Goal: Information Seeking & Learning: Understand process/instructions

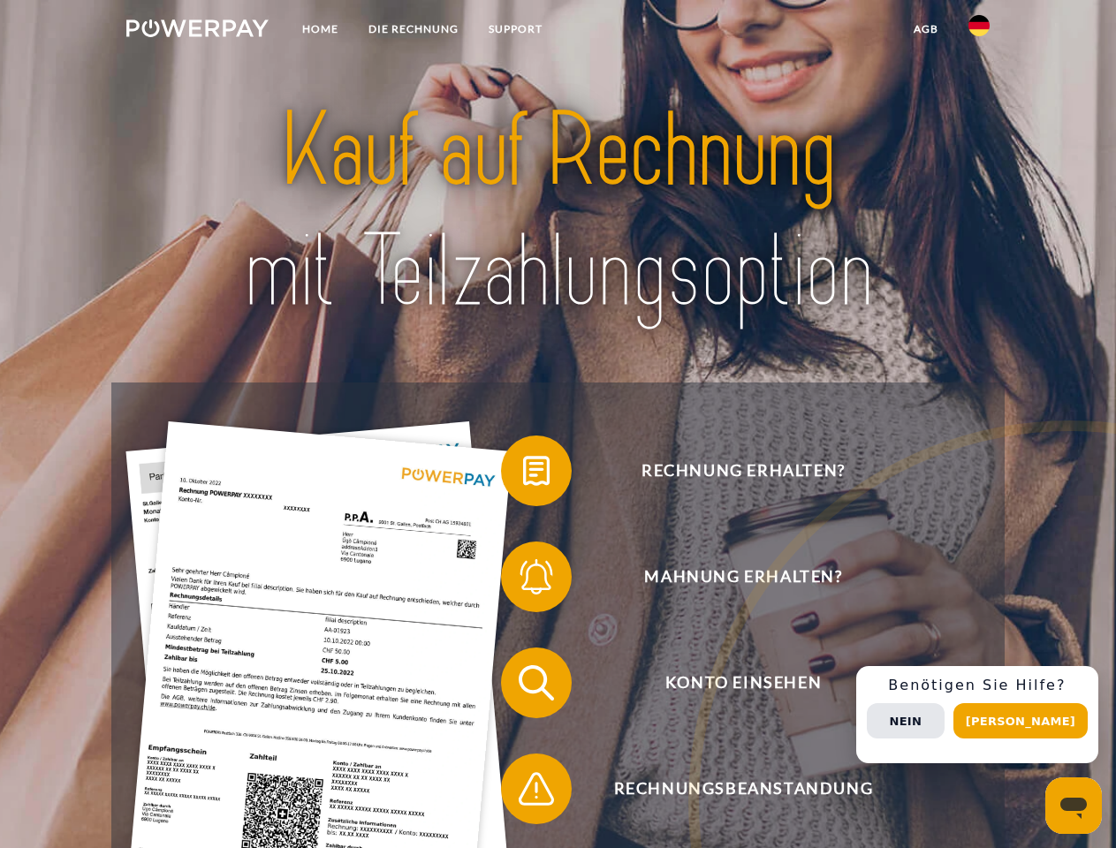
click at [197, 31] on img at bounding box center [197, 28] width 142 height 18
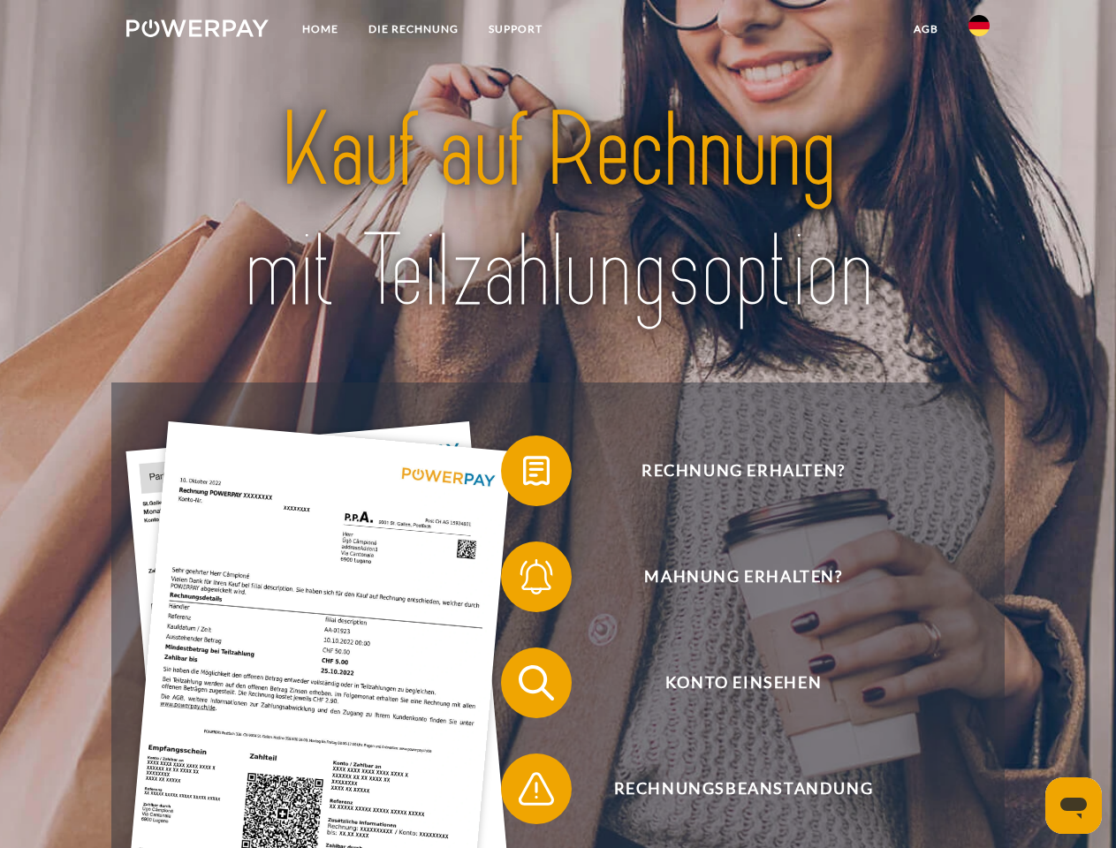
click at [979, 31] on img at bounding box center [979, 25] width 21 height 21
click at [925, 29] on link "agb" at bounding box center [926, 29] width 55 height 32
click at [523, 475] on span at bounding box center [510, 471] width 88 height 88
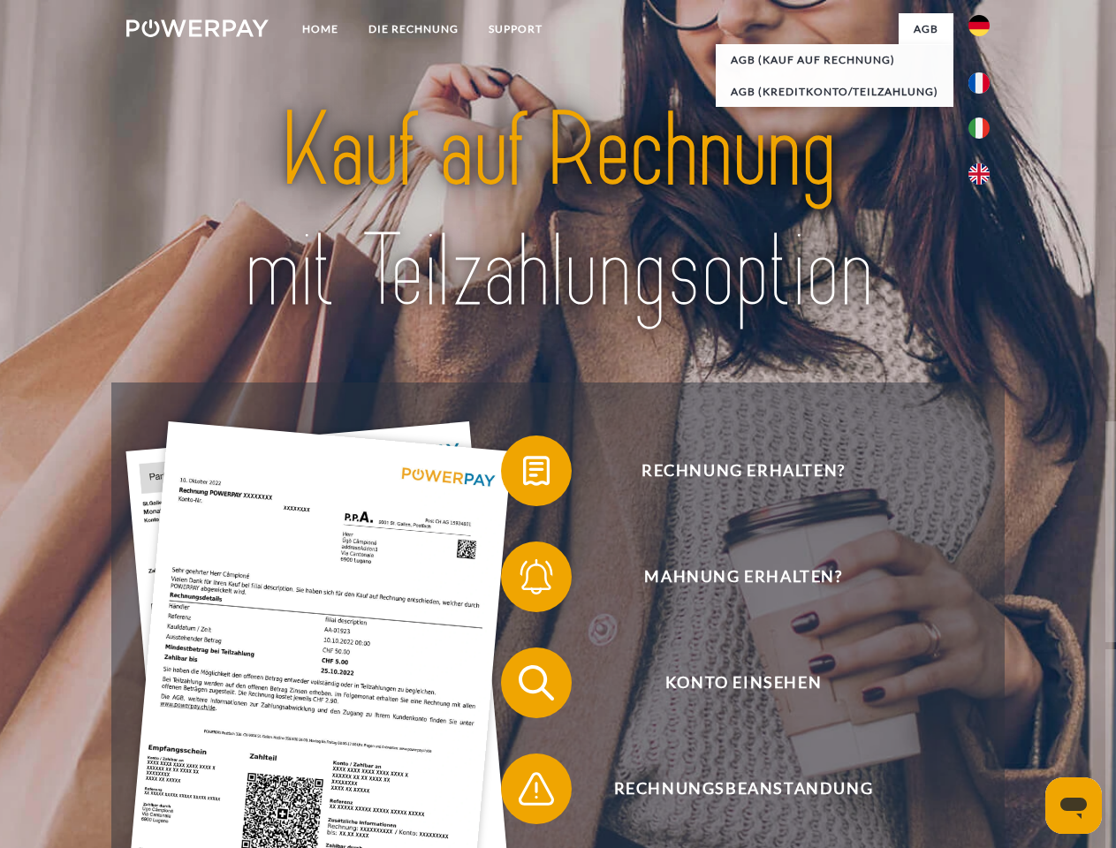
click at [523, 581] on div "Rechnung erhalten? Mahnung erhalten? Konto einsehen" at bounding box center [557, 736] width 893 height 707
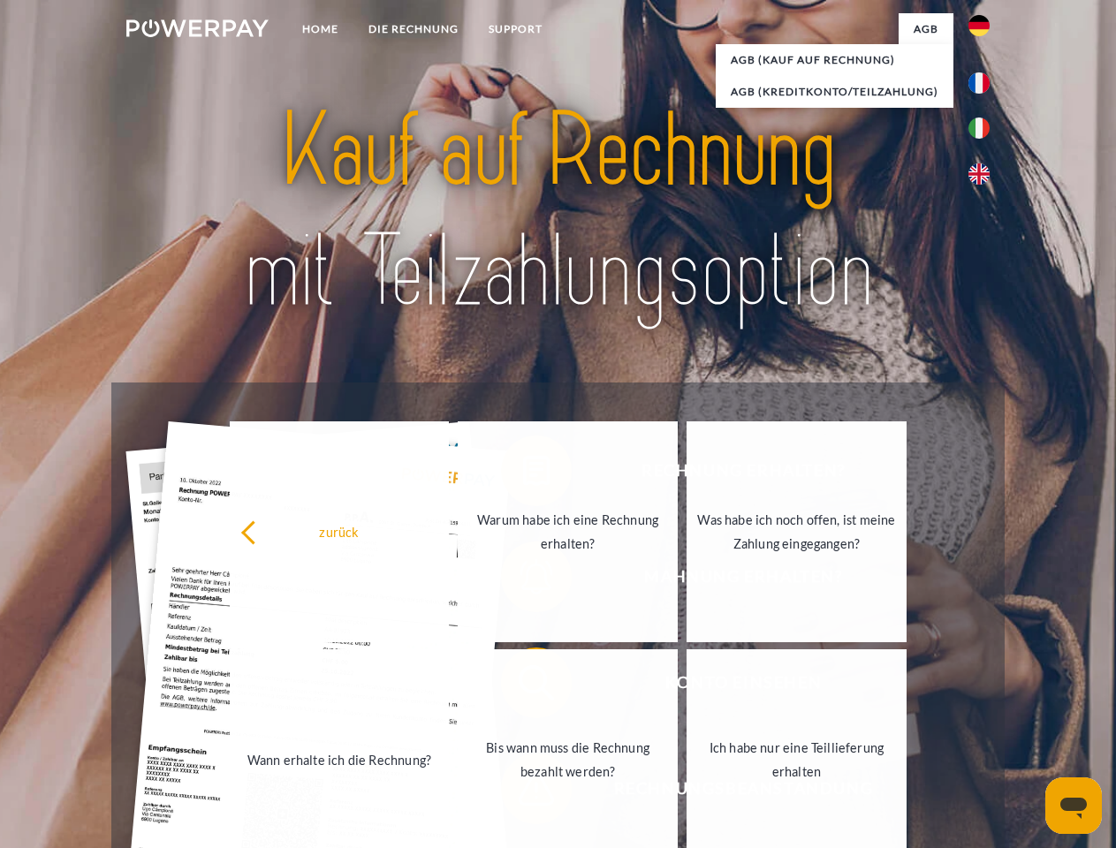
click at [523, 687] on link "Bis wann muss die Rechnung bezahlt werden?" at bounding box center [568, 760] width 220 height 221
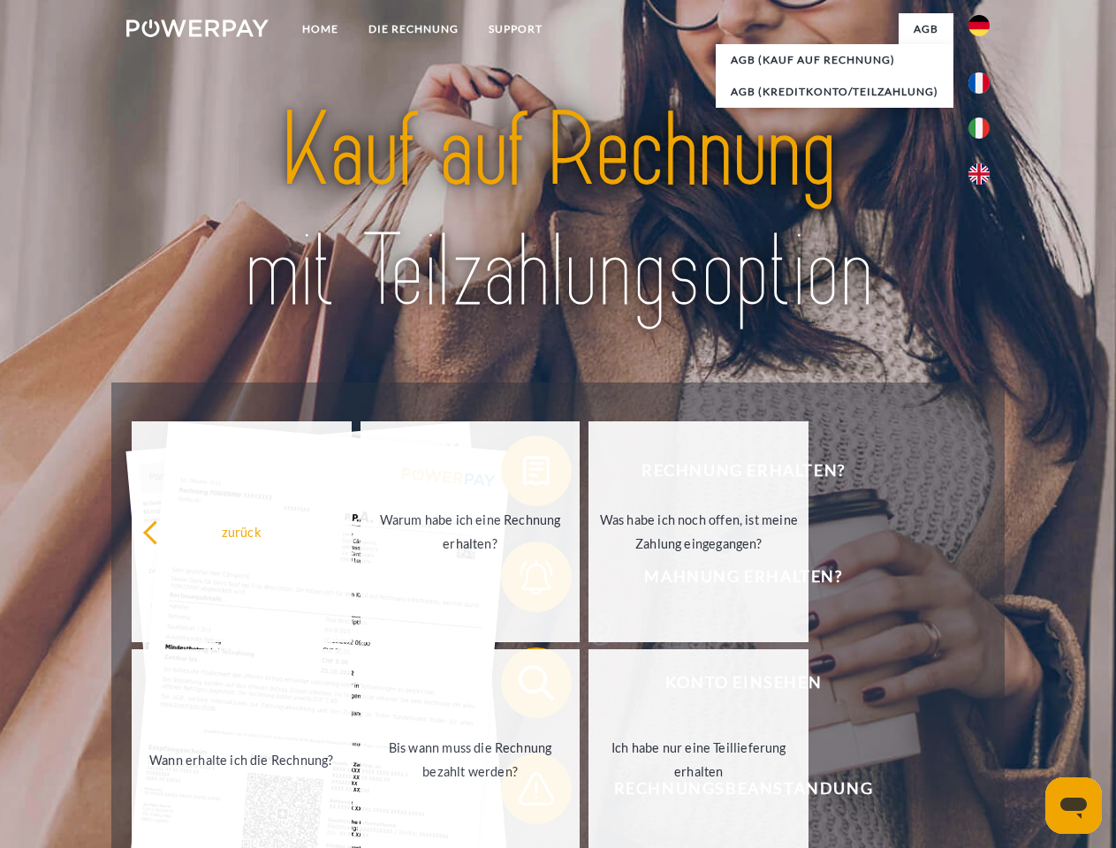
click at [523, 793] on span at bounding box center [510, 789] width 88 height 88
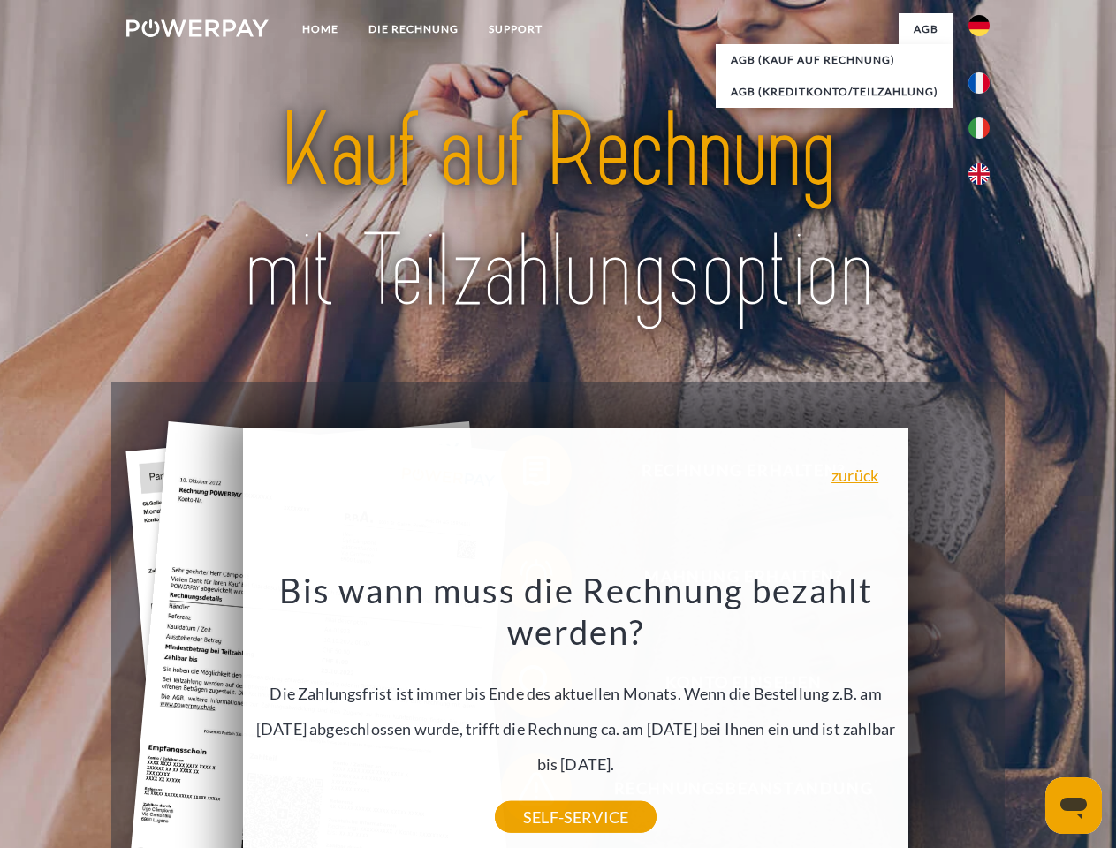
click at [984, 715] on div "Rechnung erhalten? Mahnung erhalten? Konto einsehen" at bounding box center [557, 736] width 893 height 707
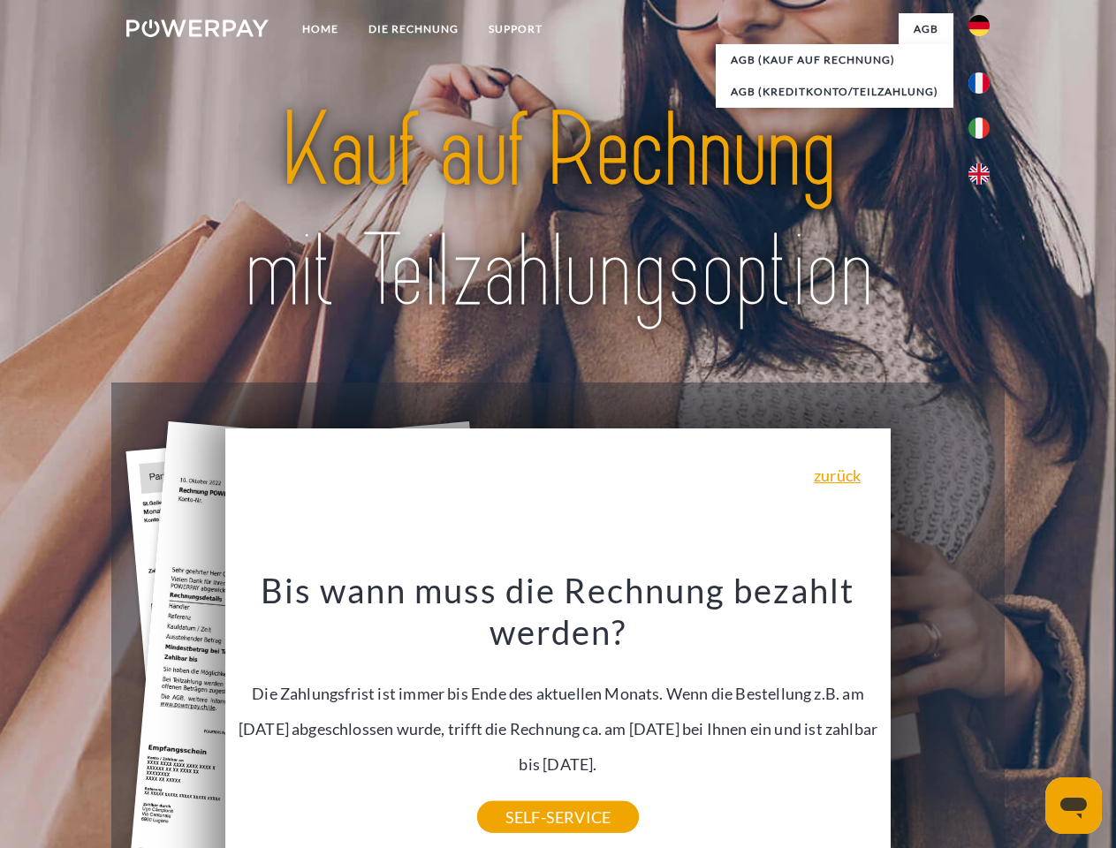
click at [940, 718] on span "Konto einsehen" at bounding box center [743, 683] width 433 height 71
click at [1027, 721] on header "Home DIE RECHNUNG SUPPORT" at bounding box center [558, 610] width 1116 height 1220
